Goal: Task Accomplishment & Management: Complete application form

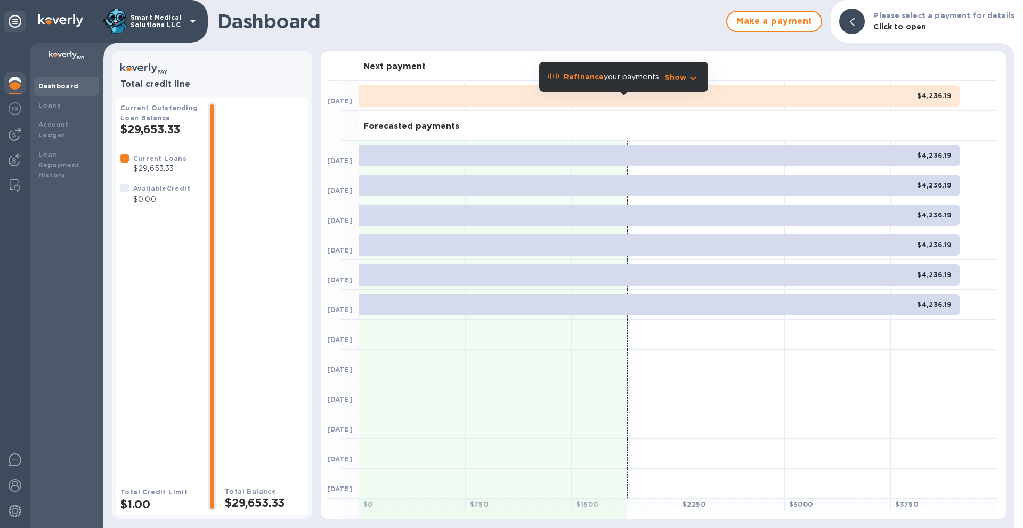
scroll to position [42, 0]
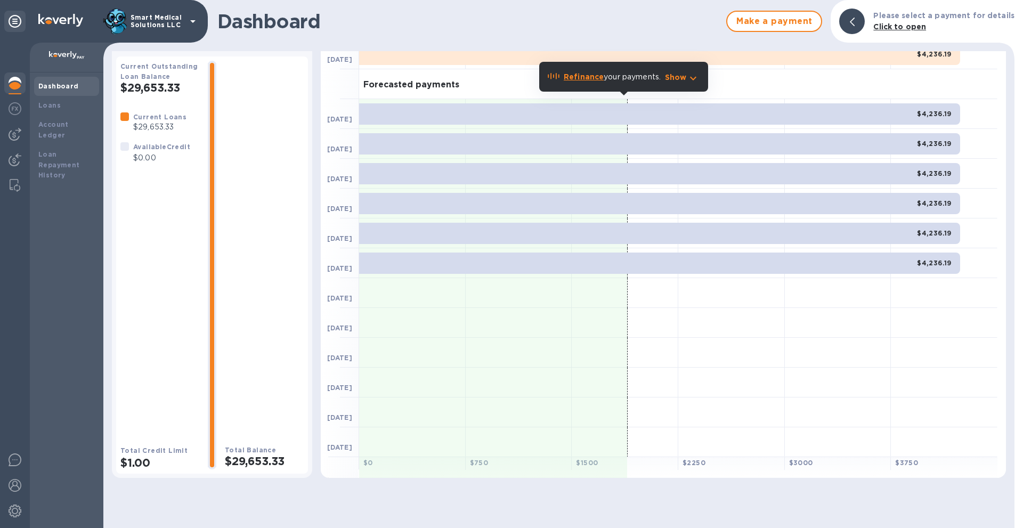
click at [593, 78] on b "Refinance" at bounding box center [584, 76] width 40 height 9
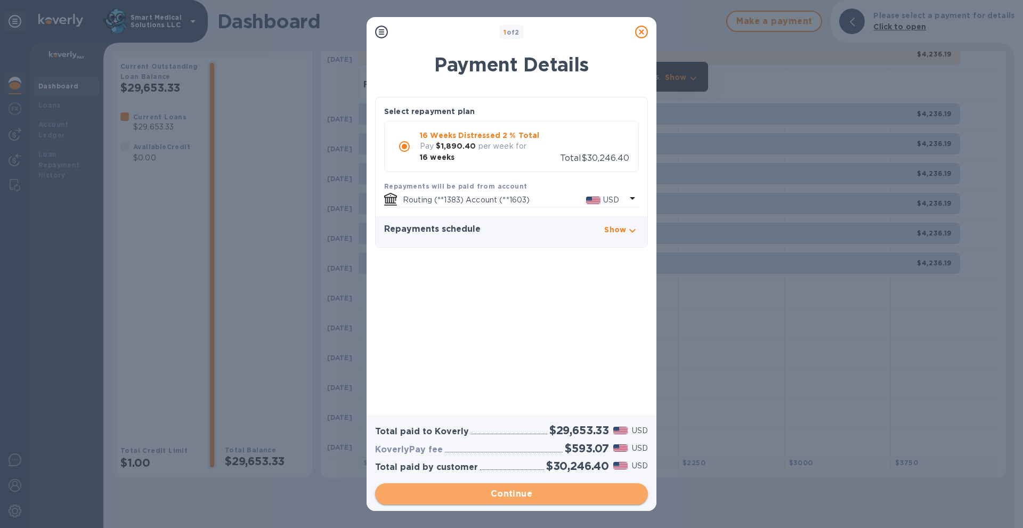
click at [492, 494] on span "Continue" at bounding box center [512, 494] width 256 height 13
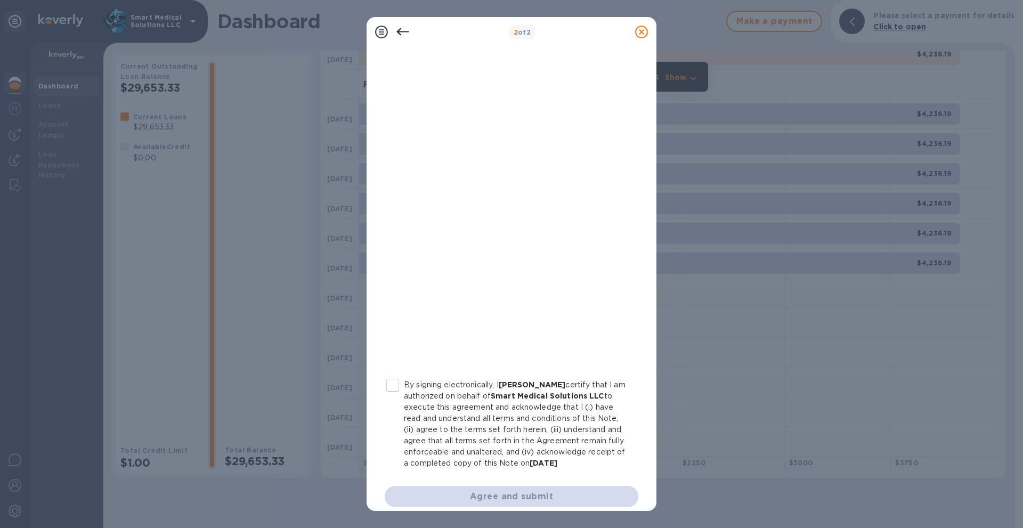
scroll to position [54, 0]
click at [388, 384] on input "By signing electronically, I David Sirkis certify that I am authorized on behal…" at bounding box center [393, 385] width 22 height 22
checkbox input "true"
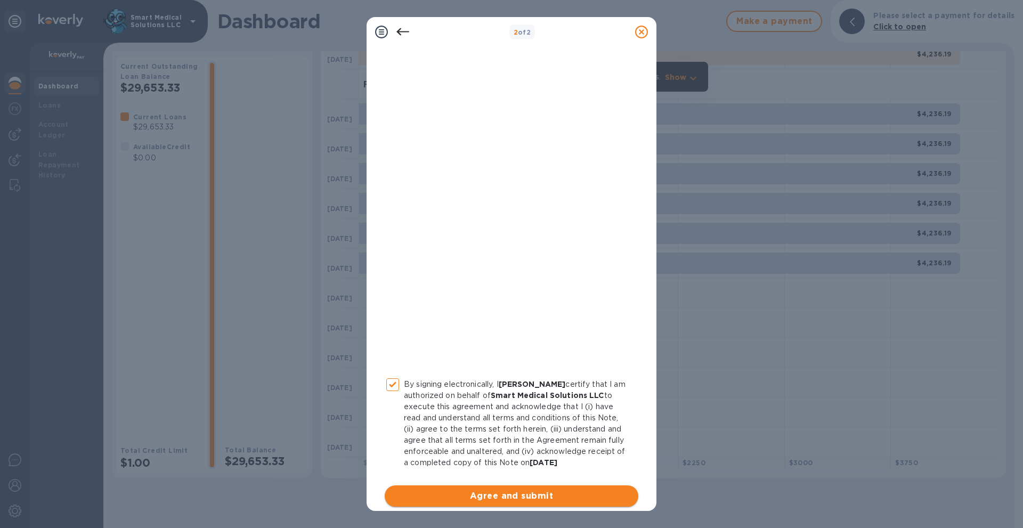
click at [523, 498] on span "Agree and submit" at bounding box center [511, 496] width 237 height 13
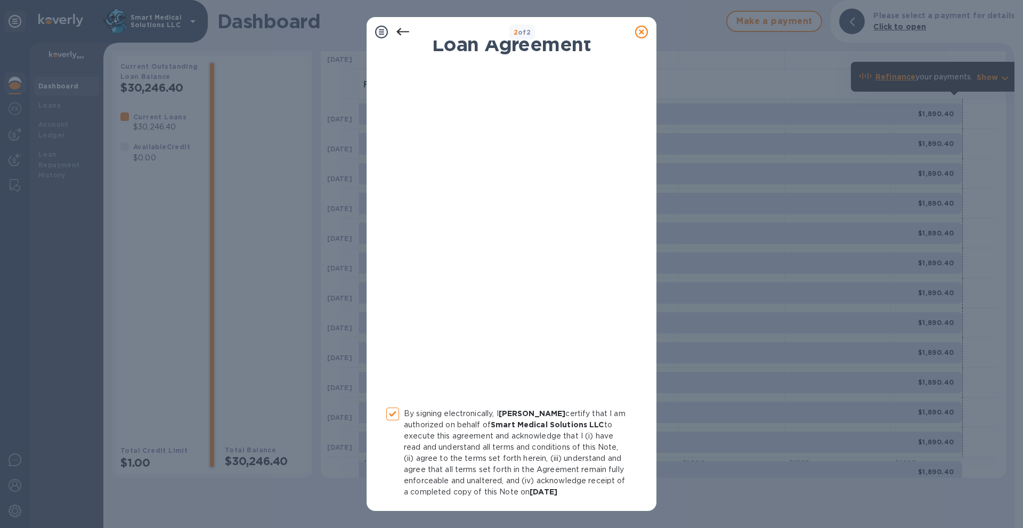
scroll to position [0, 0]
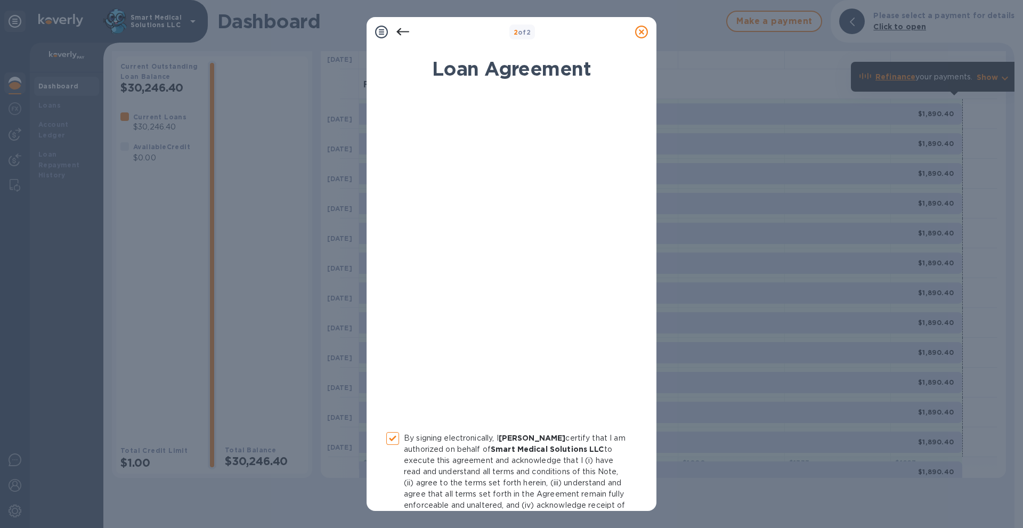
click at [643, 28] on icon at bounding box center [641, 32] width 13 height 13
